Goal: Check status: Check status

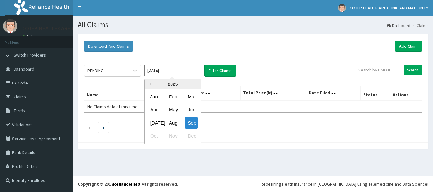
click at [174, 125] on div "Aug" at bounding box center [172, 123] width 13 height 12
type input "[DATE]"
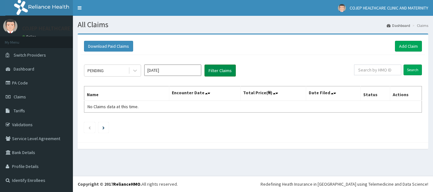
click at [226, 70] on button "Filter Claims" at bounding box center [220, 71] width 31 height 12
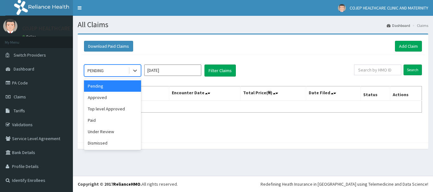
click at [128, 68] on div "PENDING" at bounding box center [106, 71] width 44 height 10
click at [102, 116] on div "Paid" at bounding box center [112, 120] width 57 height 11
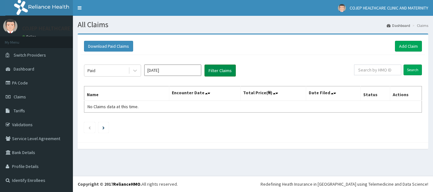
click at [219, 76] on button "Filter Claims" at bounding box center [220, 71] width 31 height 12
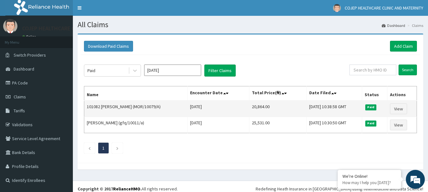
click at [250, 108] on td "20,864.00" at bounding box center [278, 109] width 57 height 16
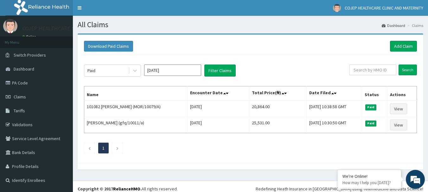
click at [139, 94] on th "Name" at bounding box center [135, 94] width 103 height 15
